Goal: Check status: Check status

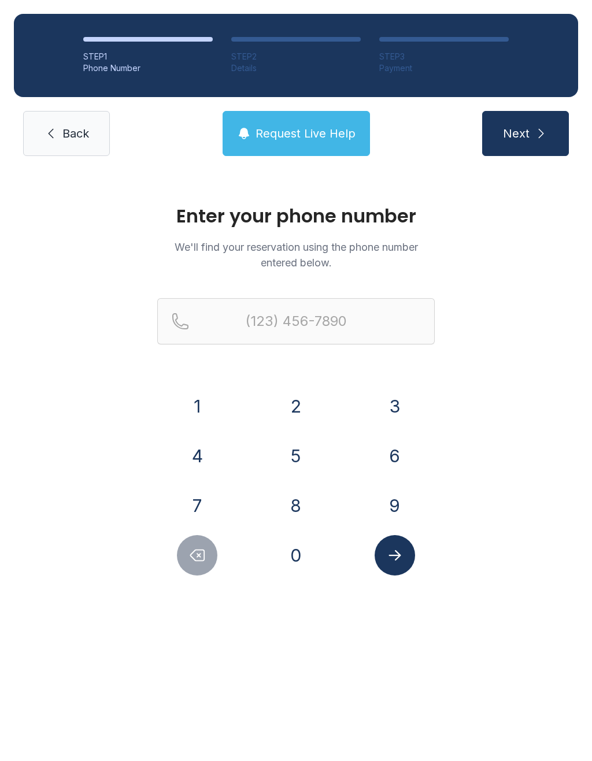
click at [403, 512] on button "9" at bounding box center [395, 506] width 40 height 40
click at [213, 467] on button "4" at bounding box center [197, 456] width 40 height 40
click at [201, 409] on button "1" at bounding box center [197, 406] width 40 height 40
click at [312, 463] on button "5" at bounding box center [296, 456] width 40 height 40
click at [301, 398] on button "2" at bounding box center [296, 406] width 40 height 40
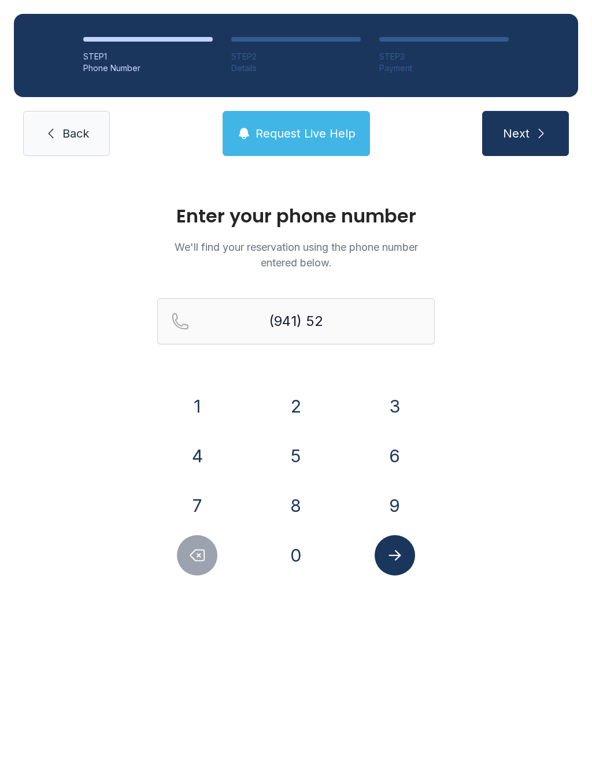
click at [210, 448] on button "4" at bounding box center [197, 456] width 40 height 40
click at [302, 449] on button "5" at bounding box center [296, 456] width 40 height 40
click at [309, 508] on button "8" at bounding box center [296, 506] width 40 height 40
click at [410, 500] on button "9" at bounding box center [395, 506] width 40 height 40
click at [199, 495] on button "7" at bounding box center [197, 506] width 40 height 40
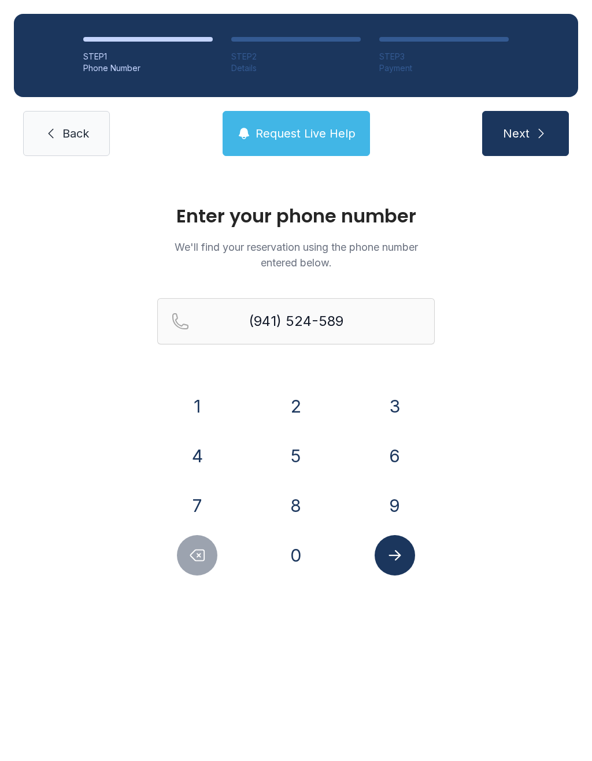
type input "[PHONE_NUMBER]"
click at [410, 542] on button "Submit lookup form" at bounding box center [395, 555] width 40 height 40
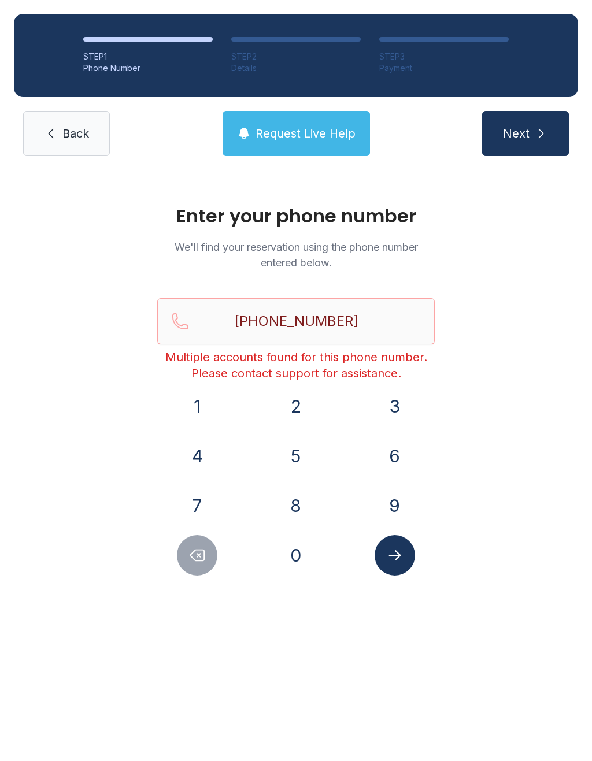
click at [301, 145] on button "Request Live Help" at bounding box center [296, 133] width 147 height 45
